Goal: Find specific page/section: Find specific page/section

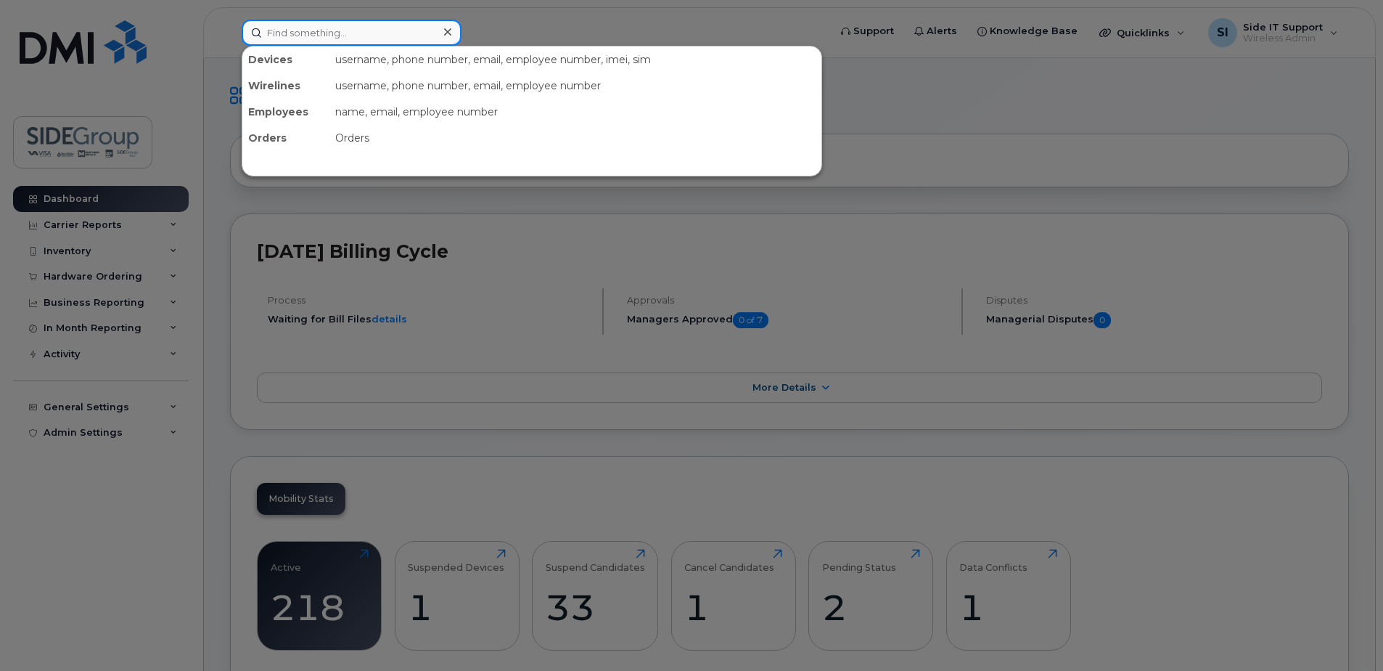
click at [293, 37] on input at bounding box center [352, 33] width 220 height 26
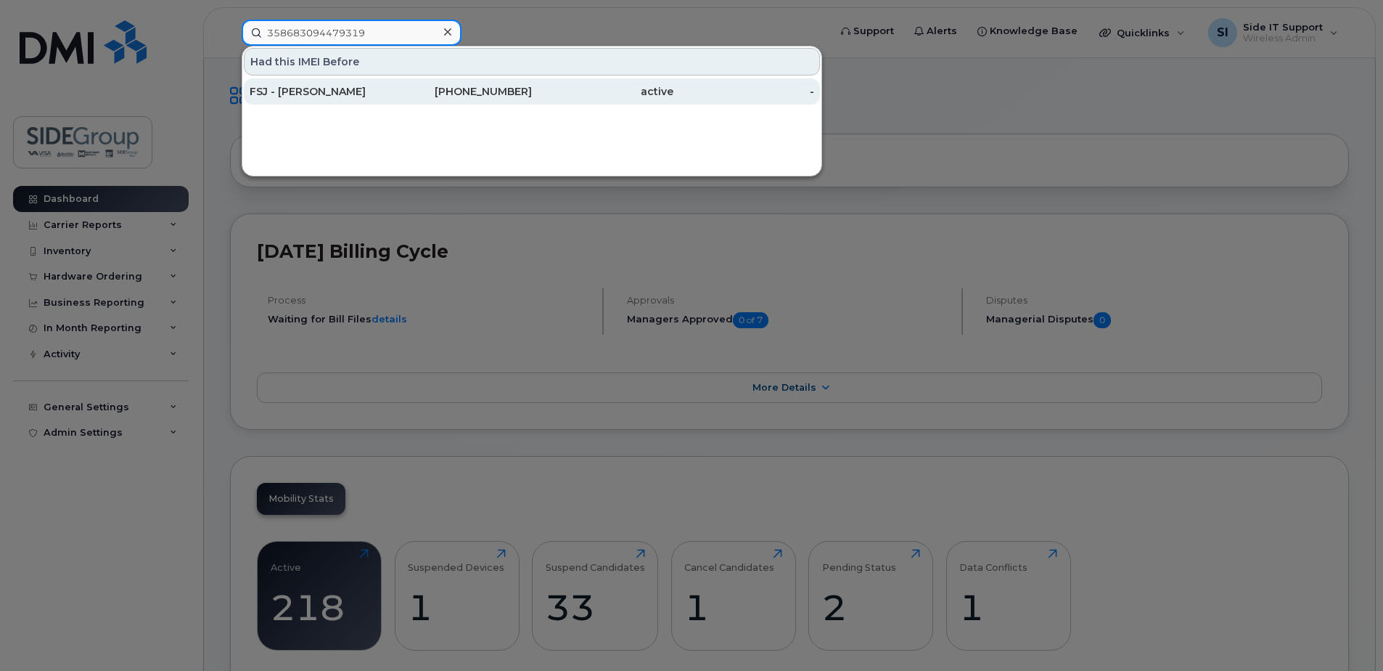
type input "358683094479319"
click at [320, 92] on div "FSJ - [PERSON_NAME]" at bounding box center [321, 91] width 142 height 15
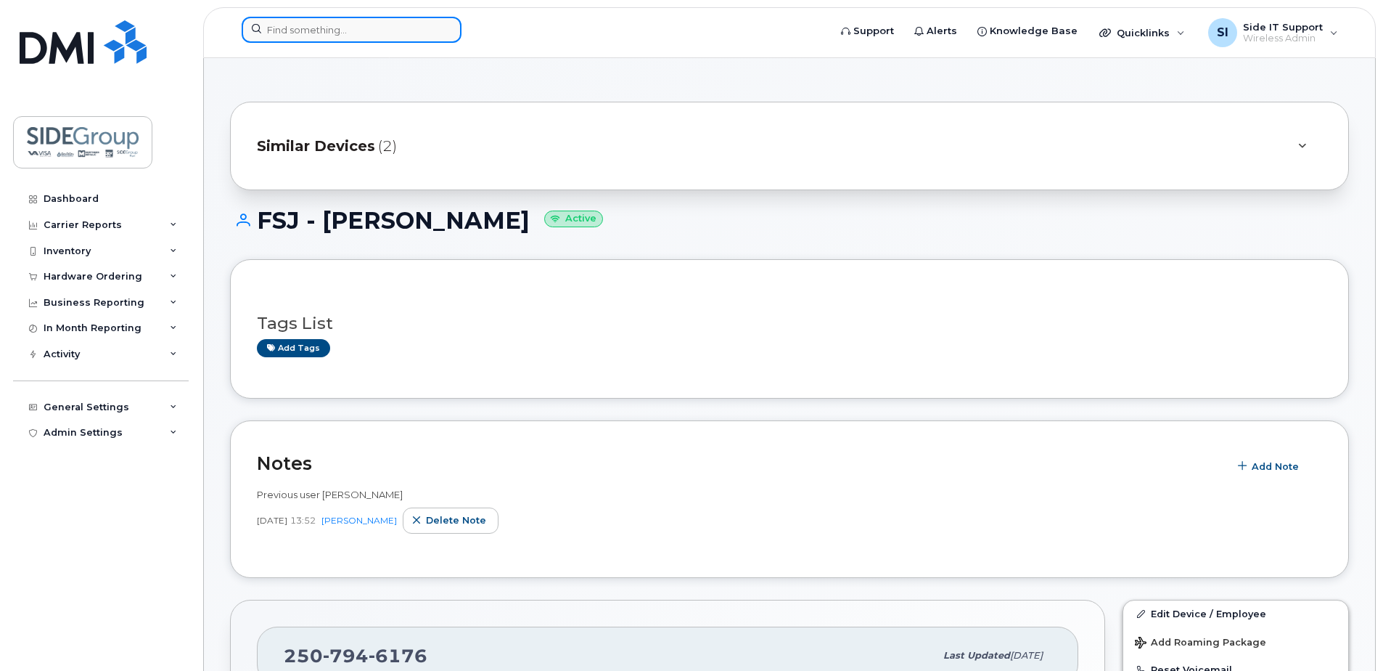
click at [341, 32] on input at bounding box center [352, 30] width 220 height 26
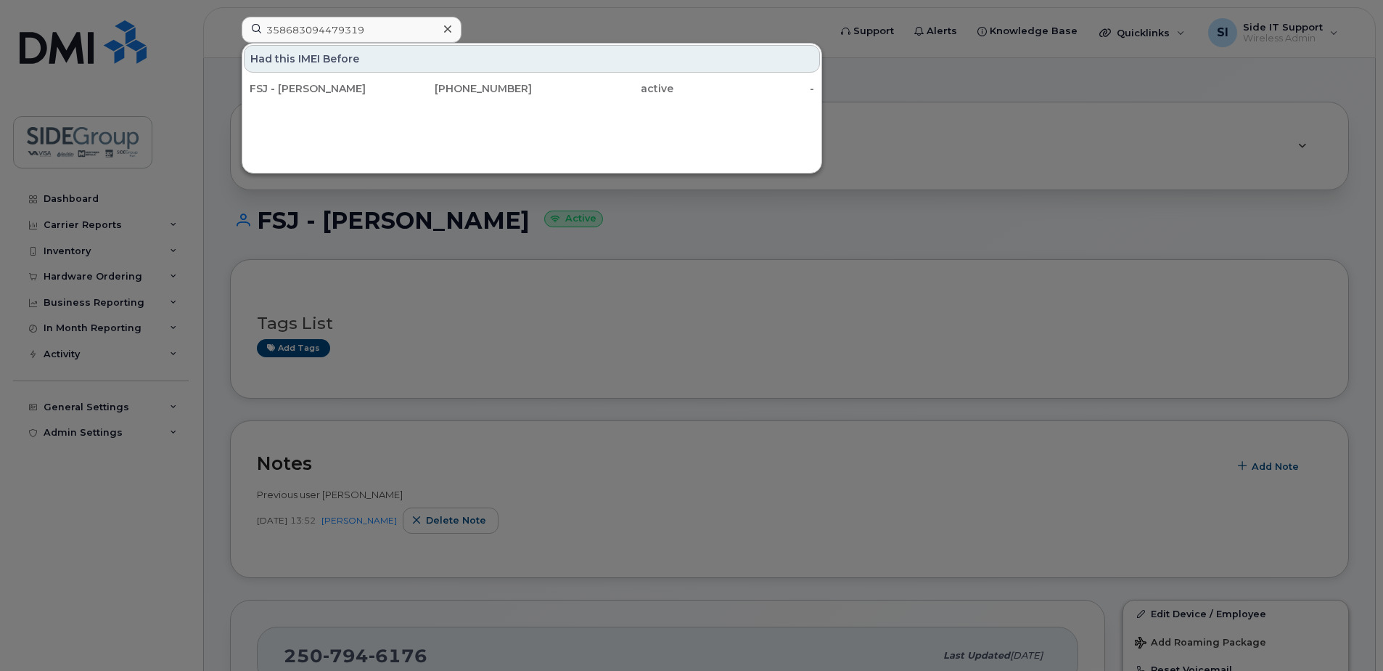
click at [660, 221] on div at bounding box center [691, 335] width 1383 height 671
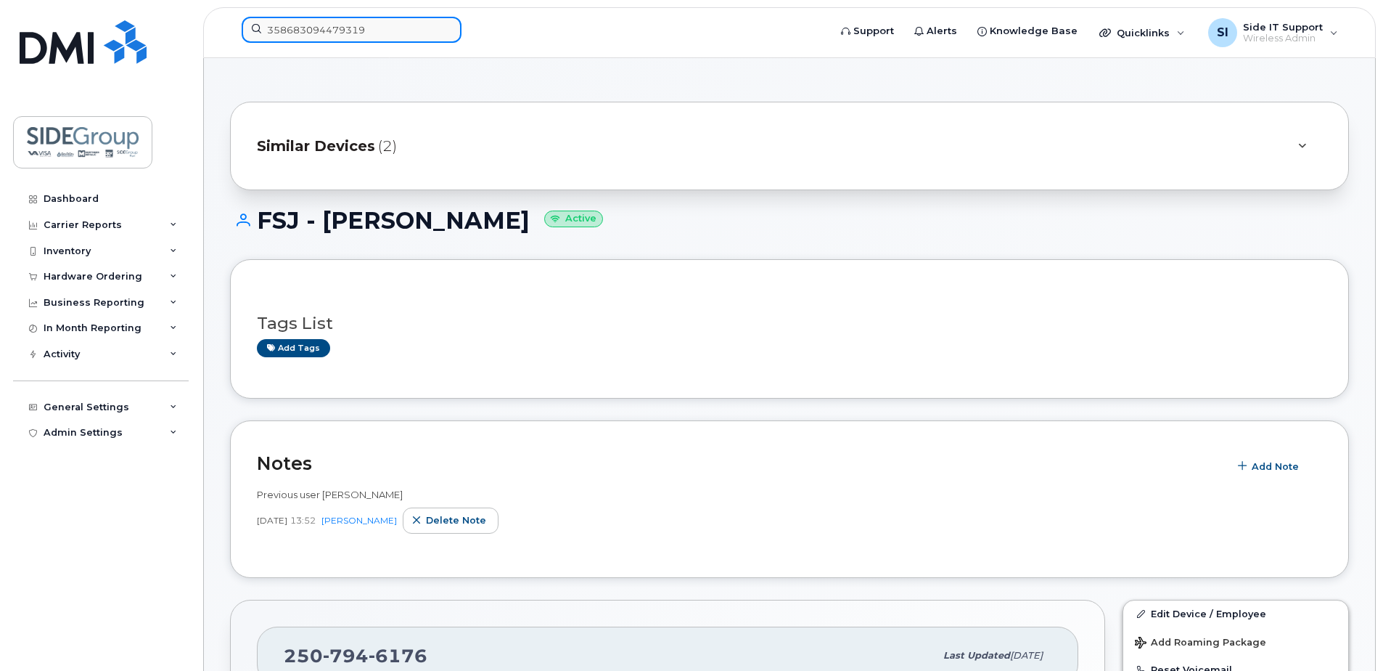
click at [230, 33] on div "358683094479319" at bounding box center [530, 33] width 601 height 32
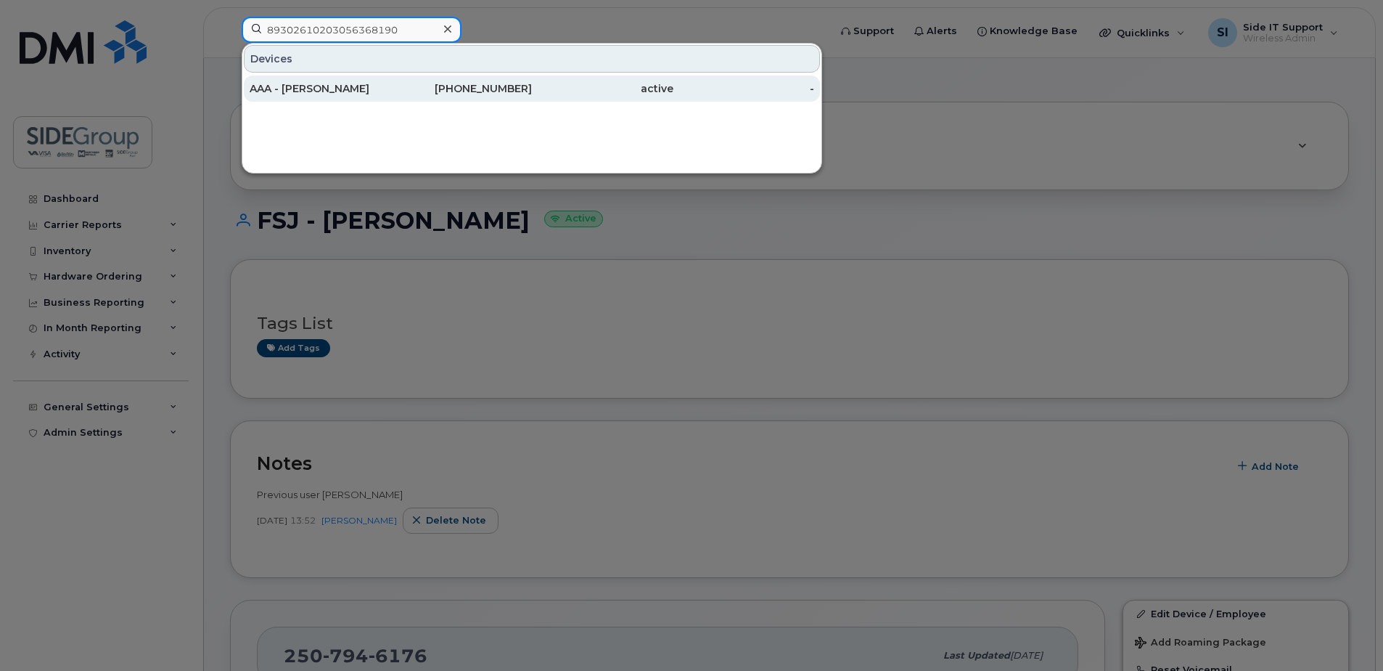
type input "89302610203056368190"
click at [311, 91] on div "AAA - Stuart Gillet" at bounding box center [321, 88] width 142 height 15
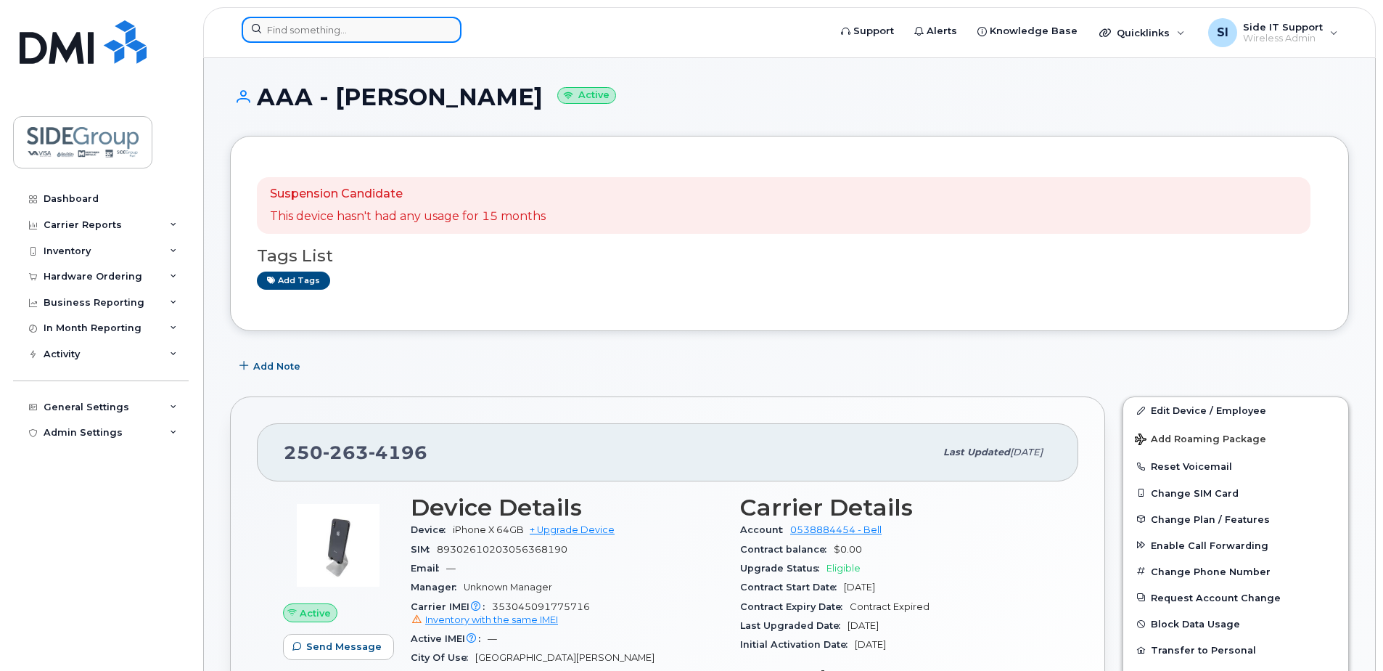
click at [307, 25] on input at bounding box center [352, 30] width 220 height 26
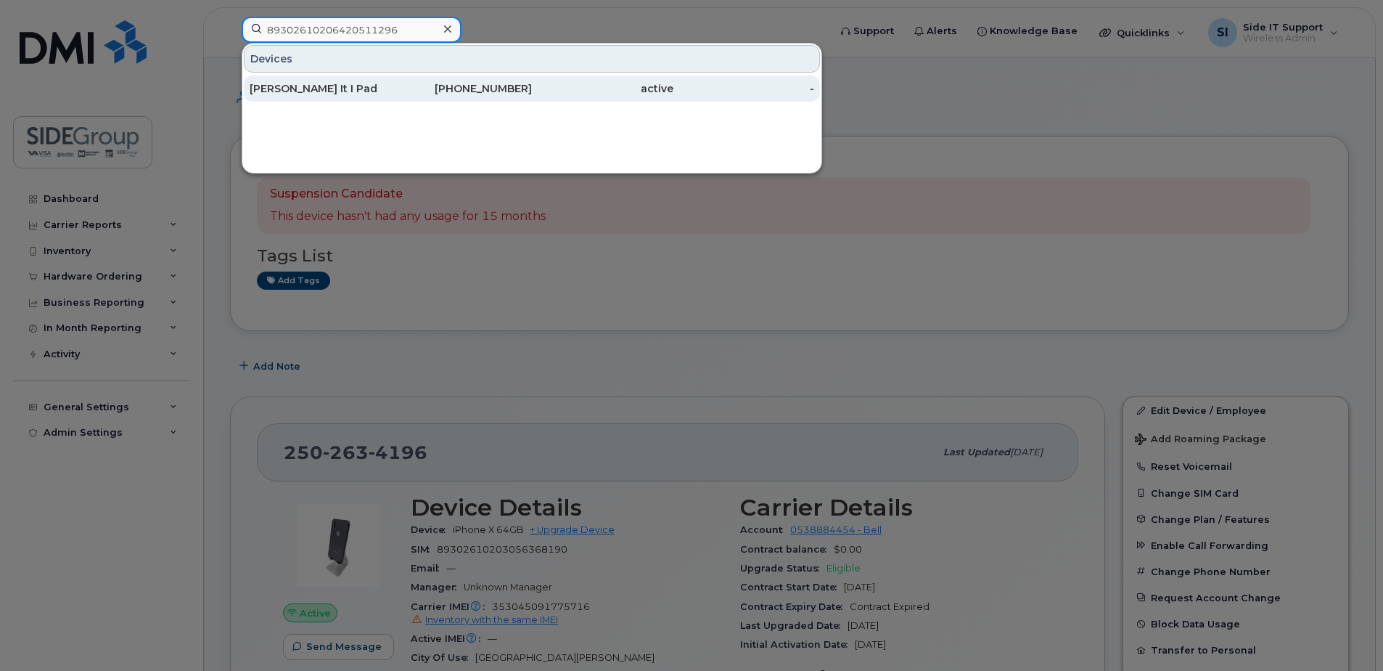
type input "89302610206420511296"
click at [287, 90] on div "Sam It I Pad" at bounding box center [321, 88] width 142 height 15
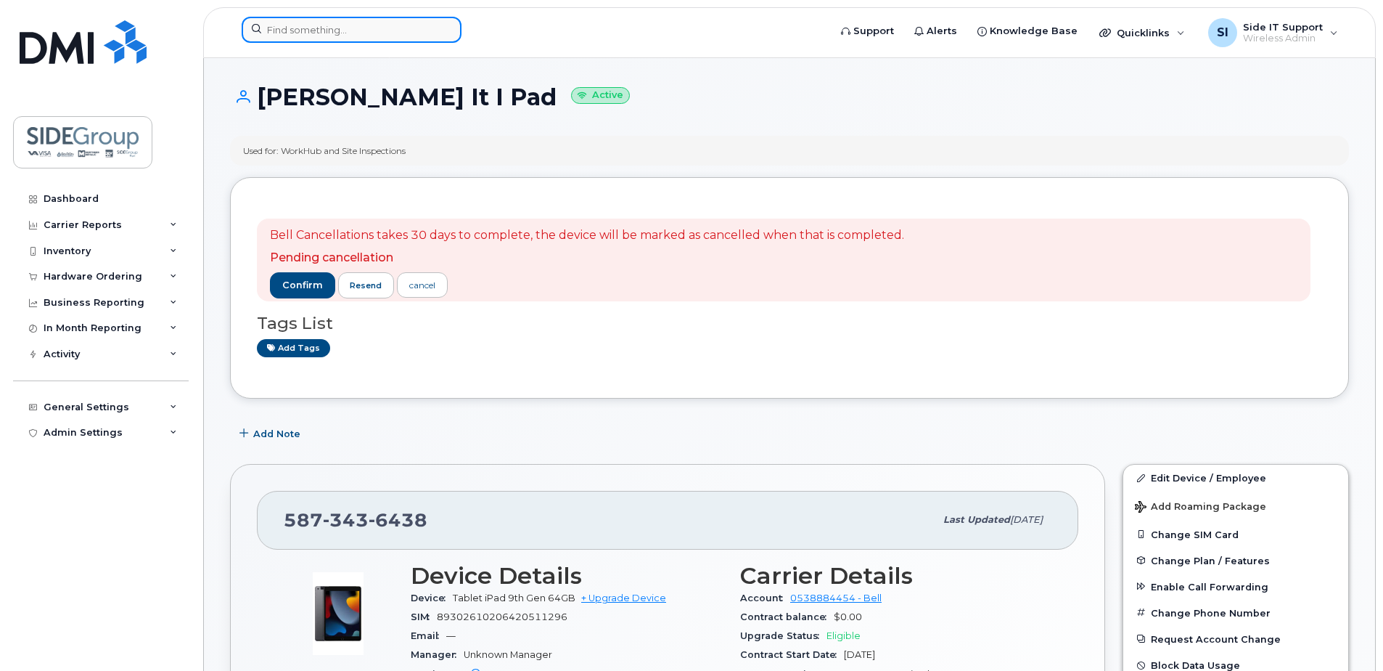
click at [333, 40] on input at bounding box center [352, 30] width 220 height 26
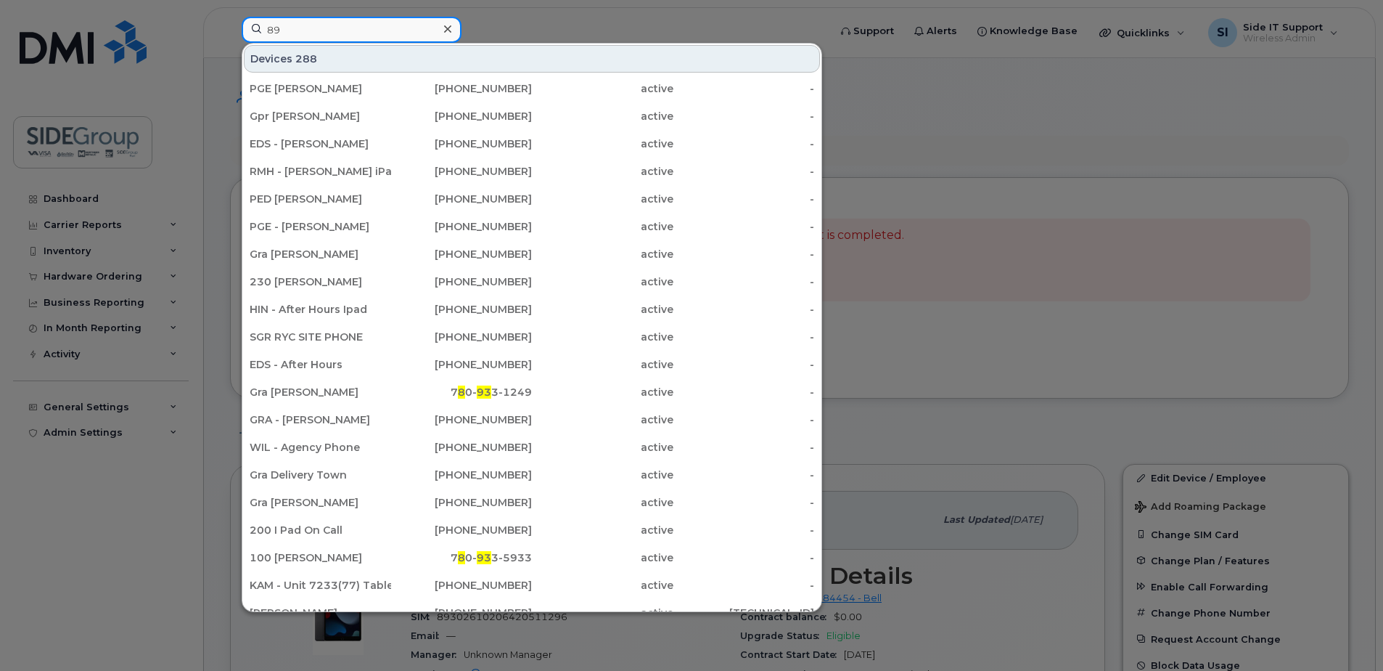
type input "8"
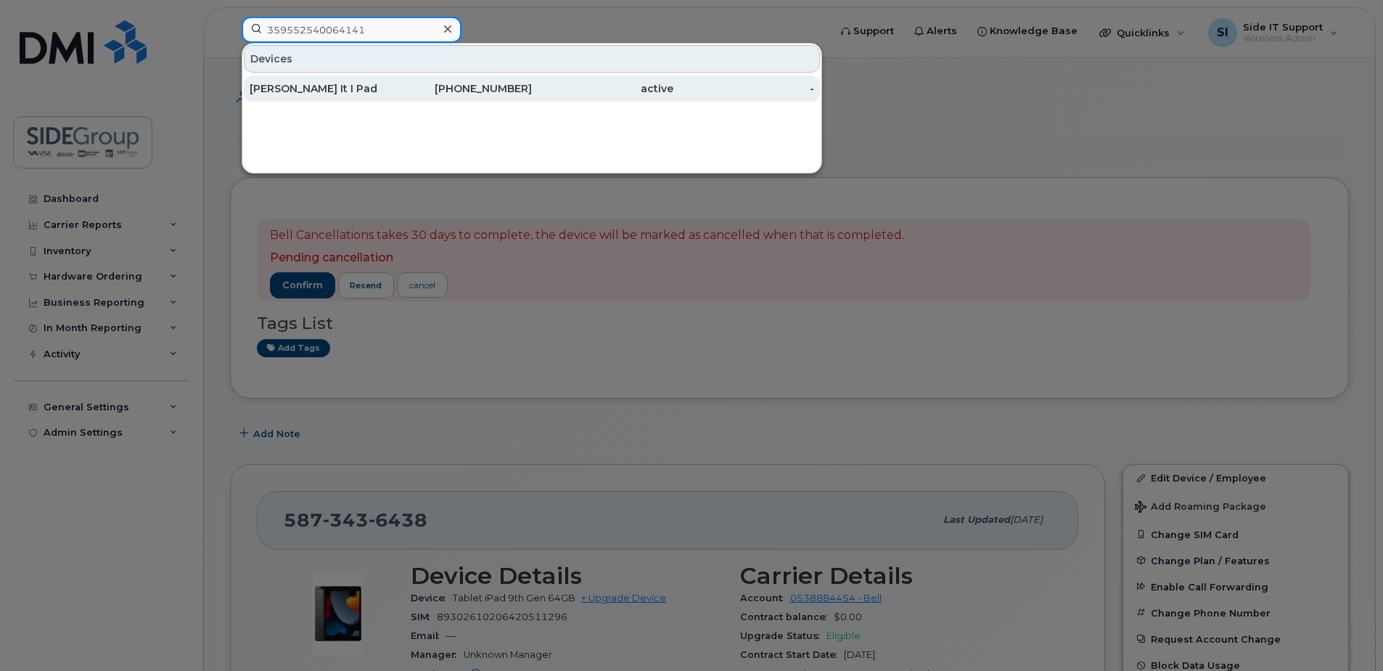
type input "359552540064141"
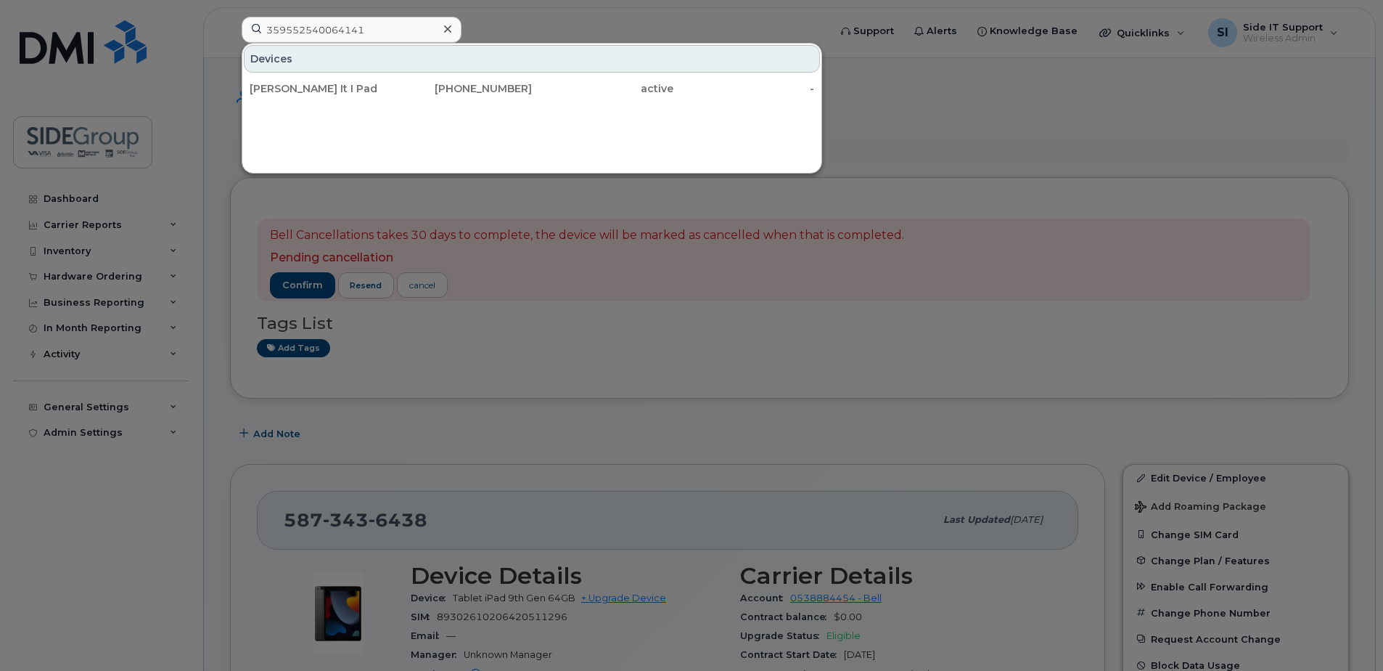
drag, startPoint x: 308, startPoint y: 87, endPoint x: 304, endPoint y: 134, distance: 46.6
click at [308, 87] on div "Sam It I Pad" at bounding box center [321, 88] width 142 height 15
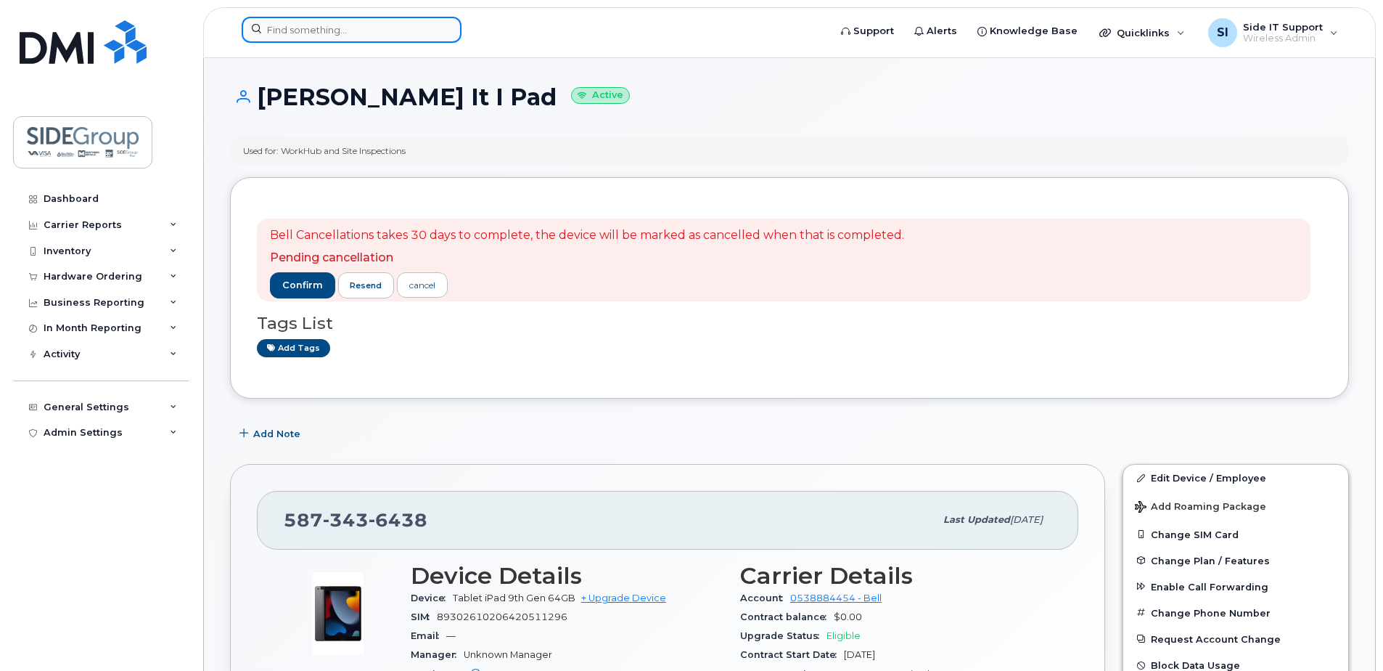
click at [331, 24] on input at bounding box center [352, 30] width 220 height 26
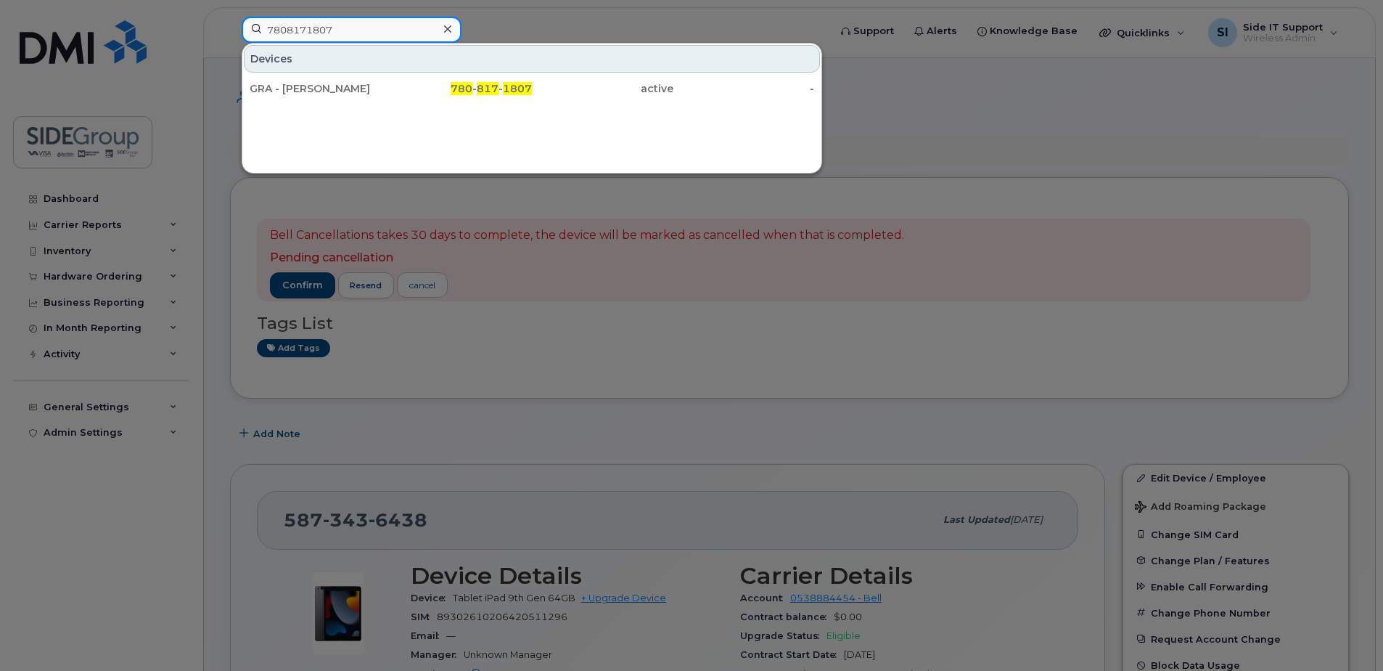
type input "7808171807"
click at [446, 26] on icon at bounding box center [447, 29] width 7 height 12
